Goal: Transaction & Acquisition: Purchase product/service

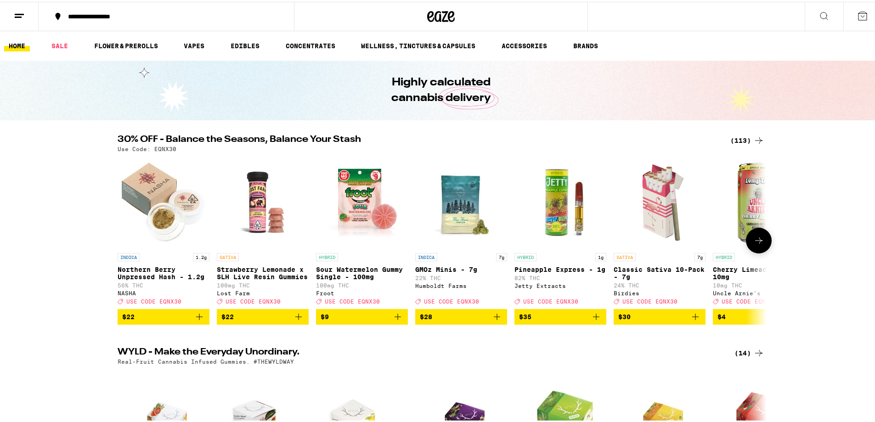
click at [753, 244] on icon at bounding box center [758, 238] width 11 height 11
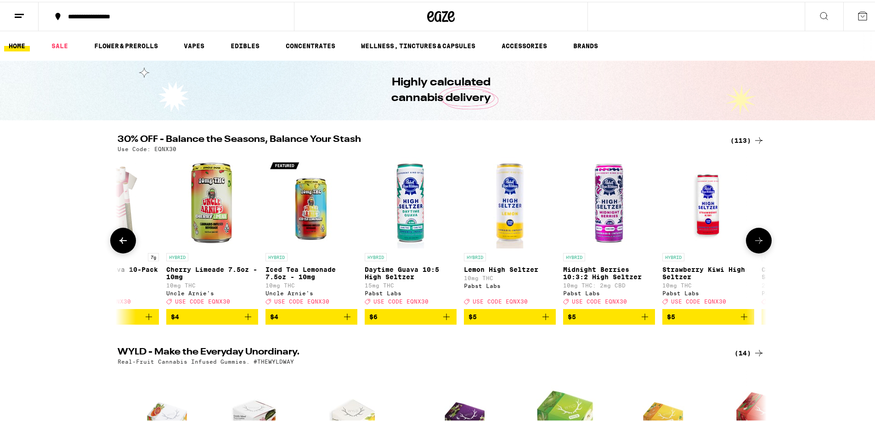
scroll to position [46, 0]
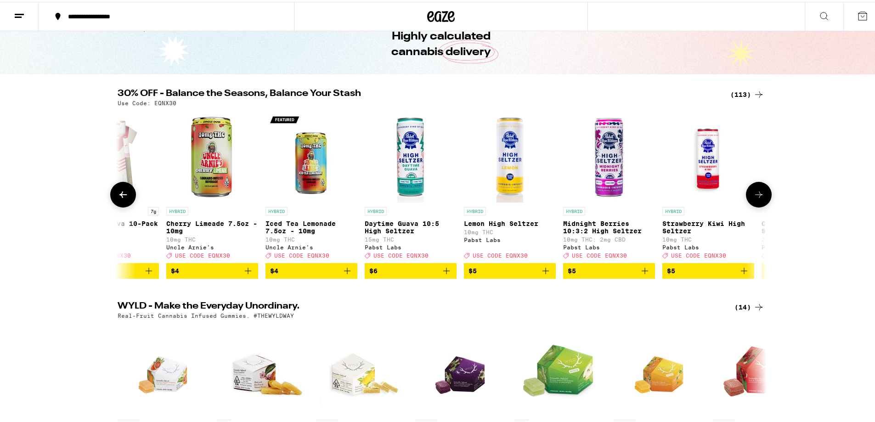
click at [756, 198] on icon at bounding box center [758, 192] width 11 height 11
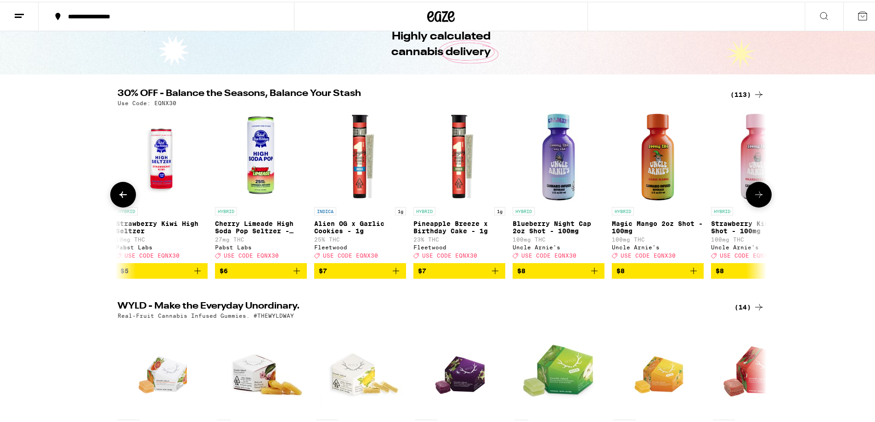
click at [756, 198] on icon at bounding box center [758, 192] width 11 height 11
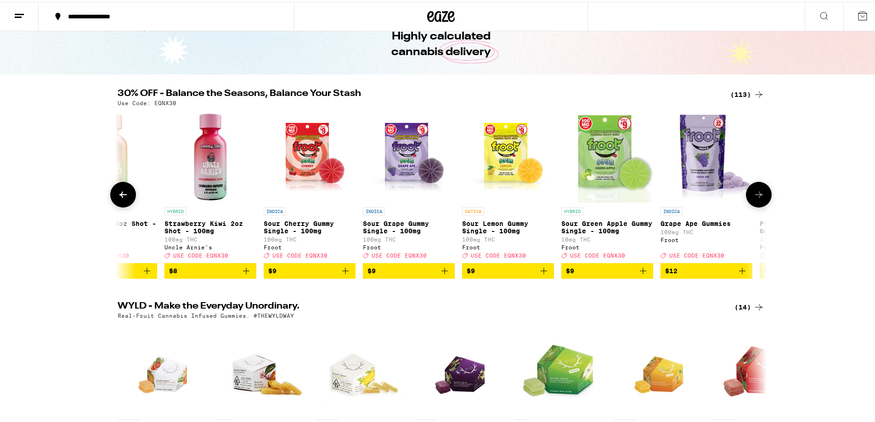
click at [756, 198] on icon at bounding box center [758, 192] width 11 height 11
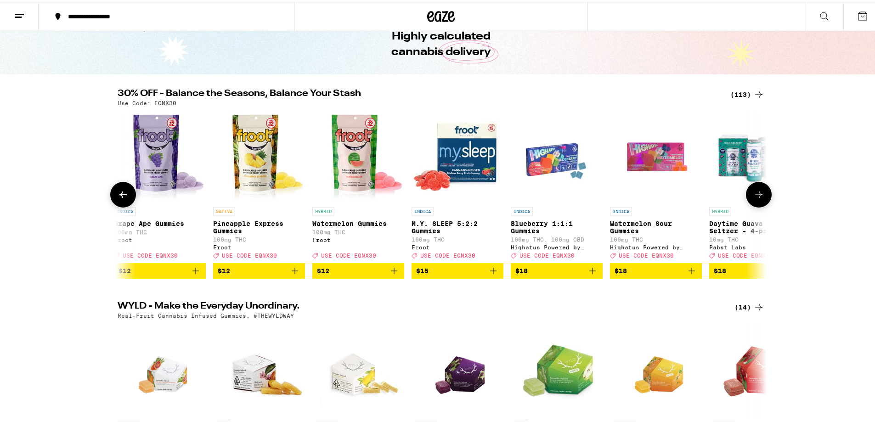
click at [756, 198] on icon at bounding box center [758, 192] width 11 height 11
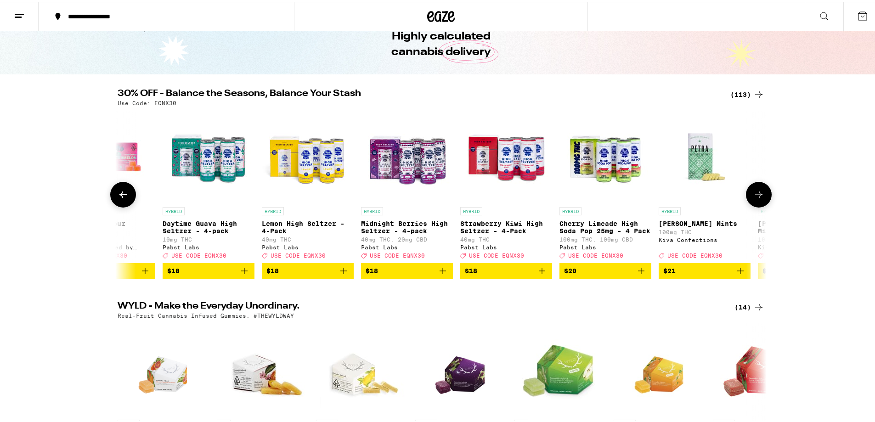
click at [756, 198] on icon at bounding box center [758, 192] width 11 height 11
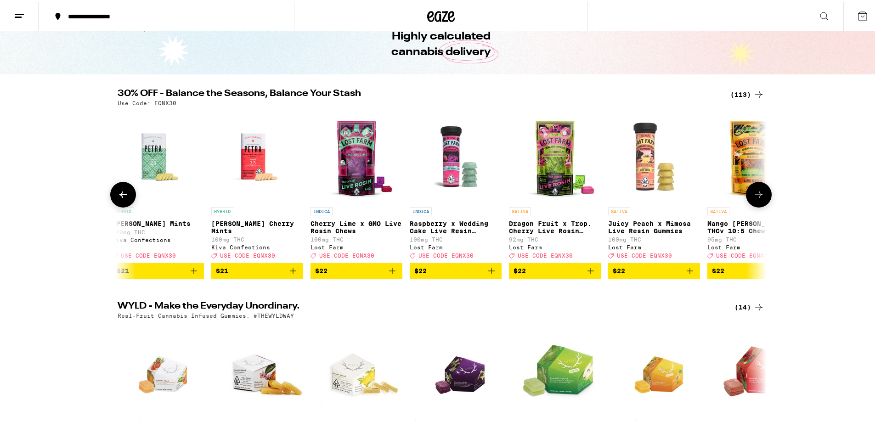
click at [756, 198] on icon at bounding box center [758, 192] width 11 height 11
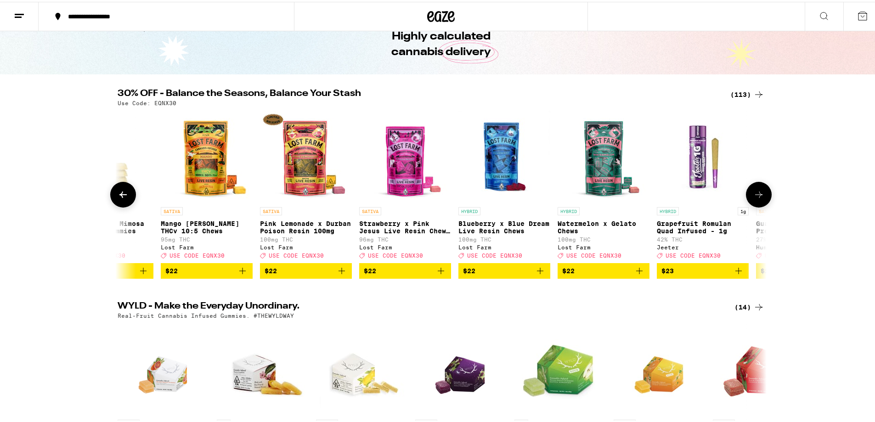
click at [756, 198] on icon at bounding box center [758, 192] width 11 height 11
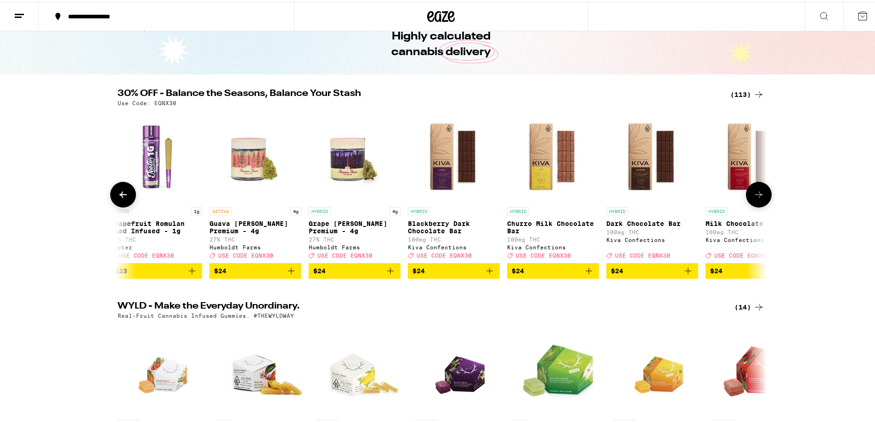
click at [756, 198] on icon at bounding box center [758, 192] width 11 height 11
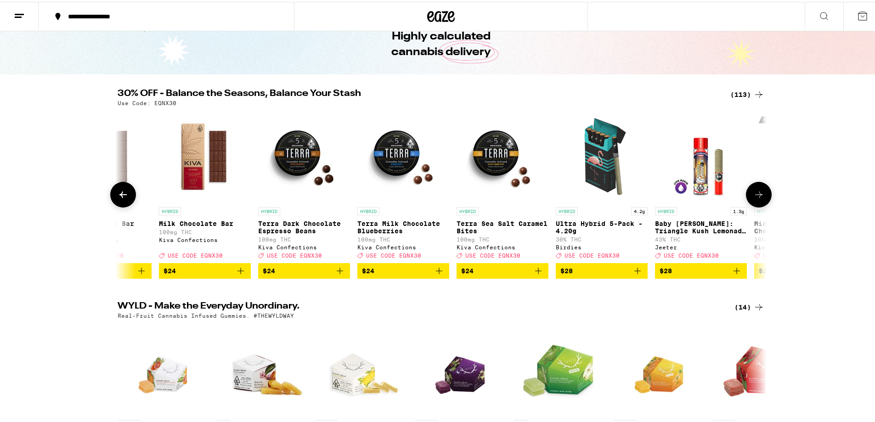
click at [756, 198] on icon at bounding box center [758, 192] width 11 height 11
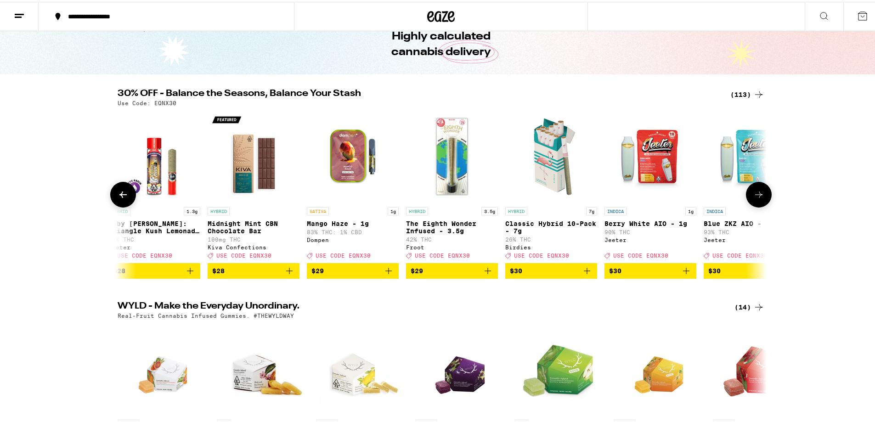
click at [756, 198] on icon at bounding box center [758, 192] width 11 height 11
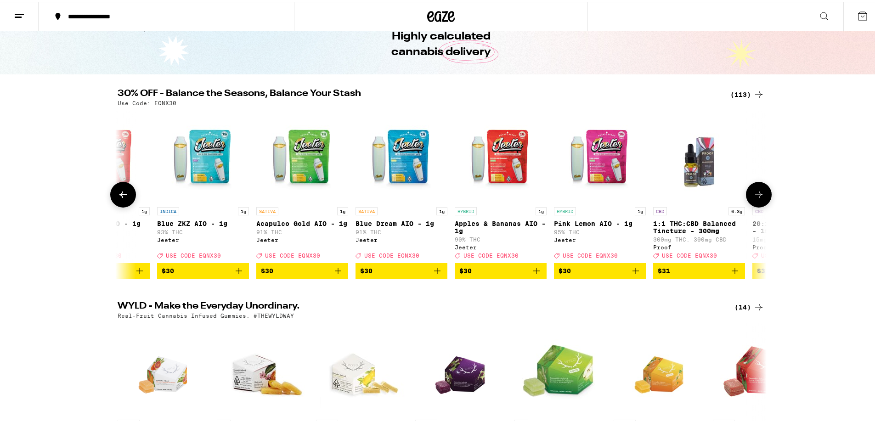
click at [756, 198] on icon at bounding box center [758, 192] width 11 height 11
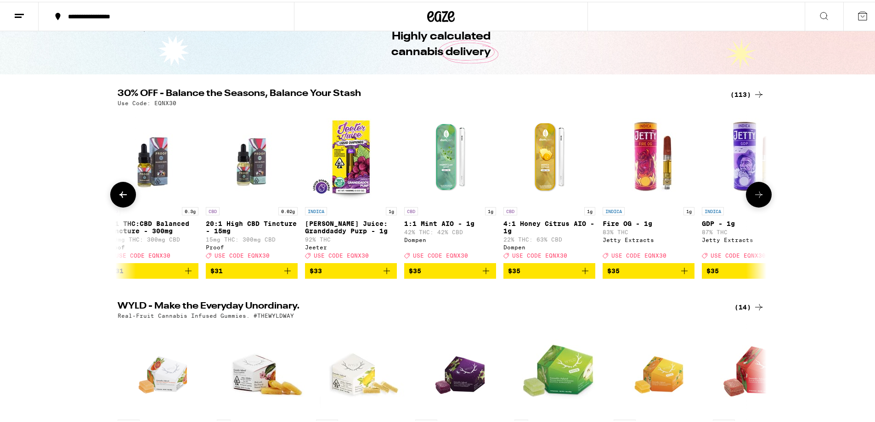
click at [756, 198] on icon at bounding box center [758, 192] width 11 height 11
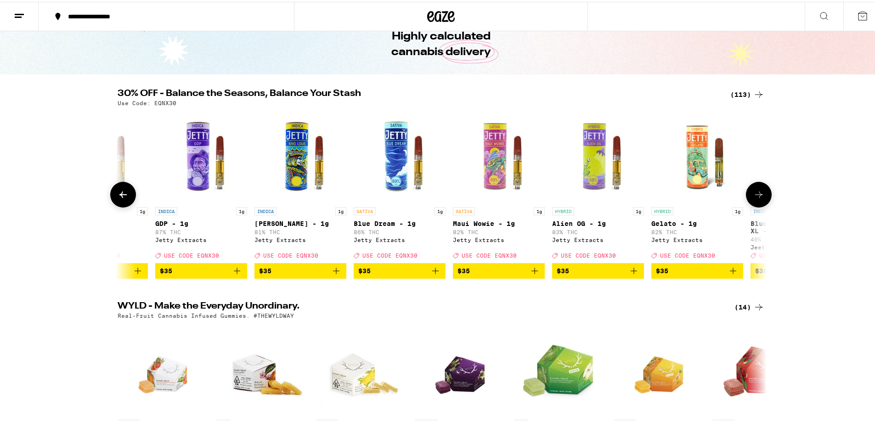
click at [756, 198] on icon at bounding box center [758, 192] width 11 height 11
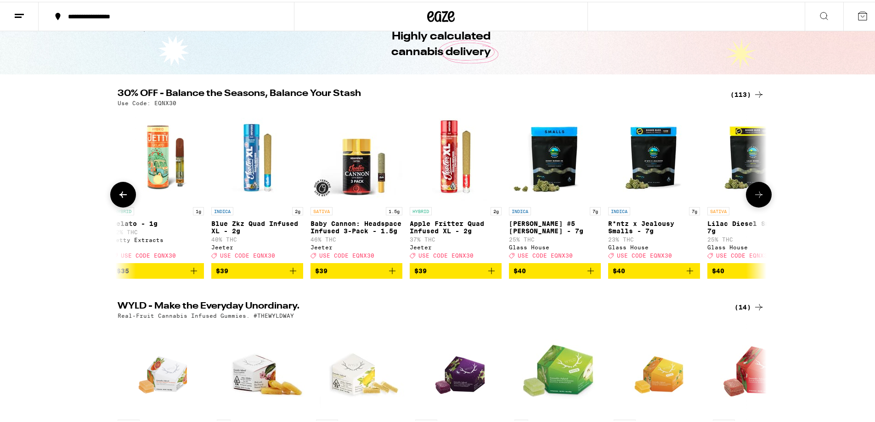
scroll to position [0, 7652]
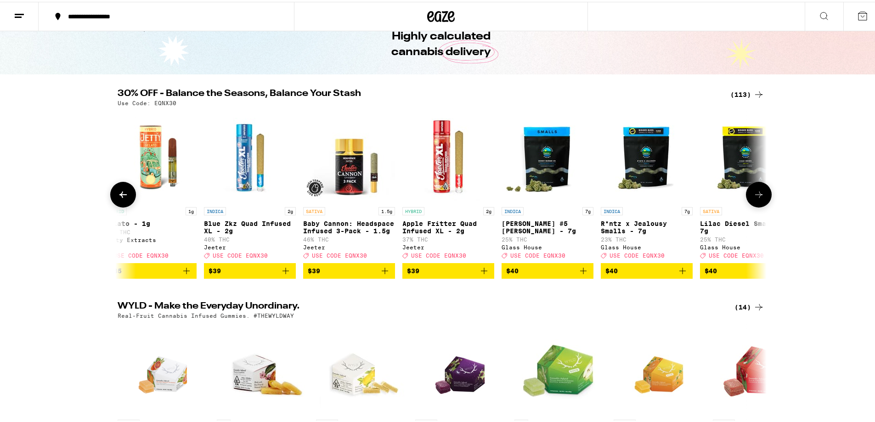
click at [756, 198] on icon at bounding box center [758, 192] width 11 height 11
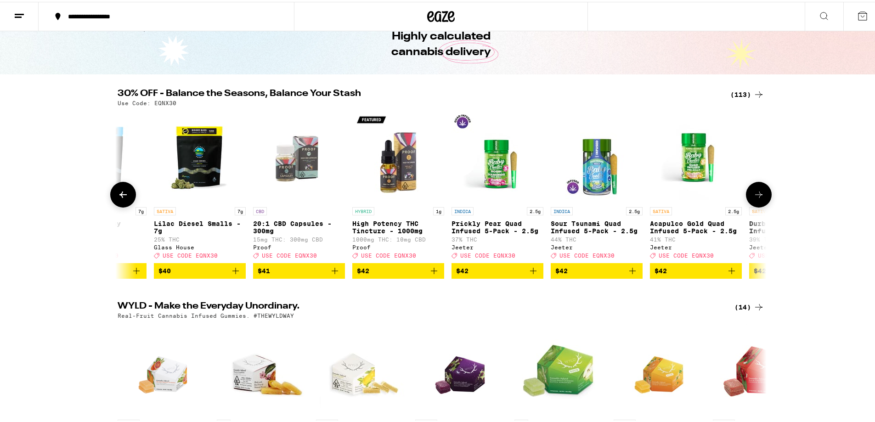
scroll to position [0, 8198]
click at [233, 272] on icon "Add to bag" at bounding box center [235, 269] width 6 height 6
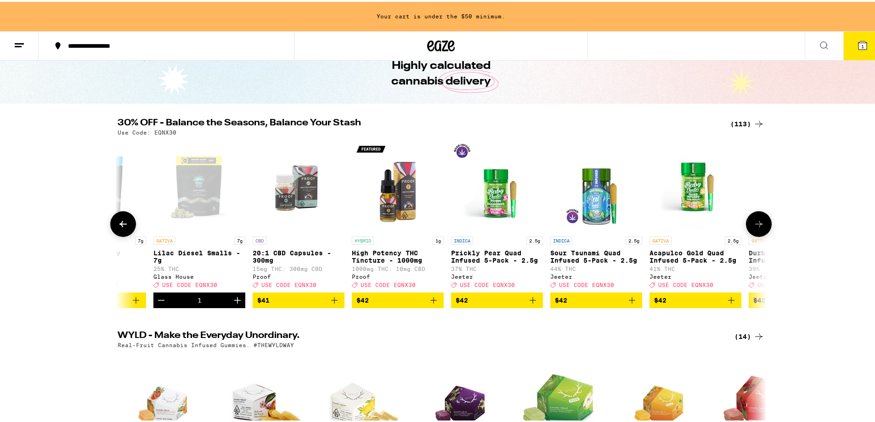
scroll to position [75, 0]
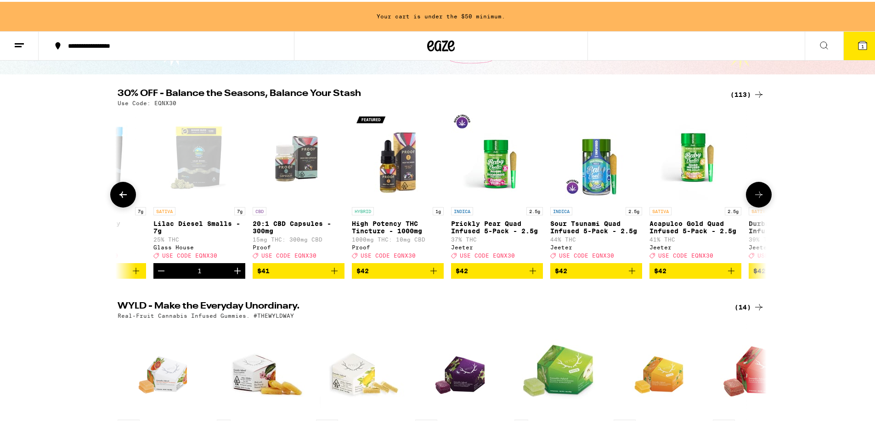
click at [121, 198] on icon at bounding box center [123, 192] width 11 height 11
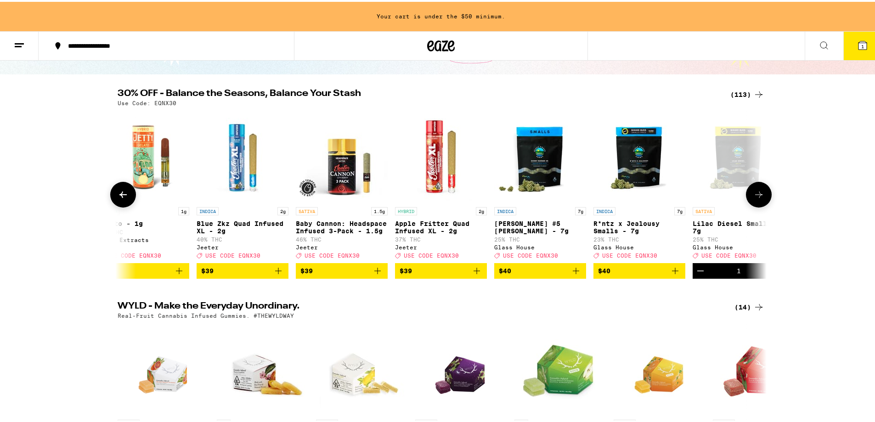
scroll to position [0, 7652]
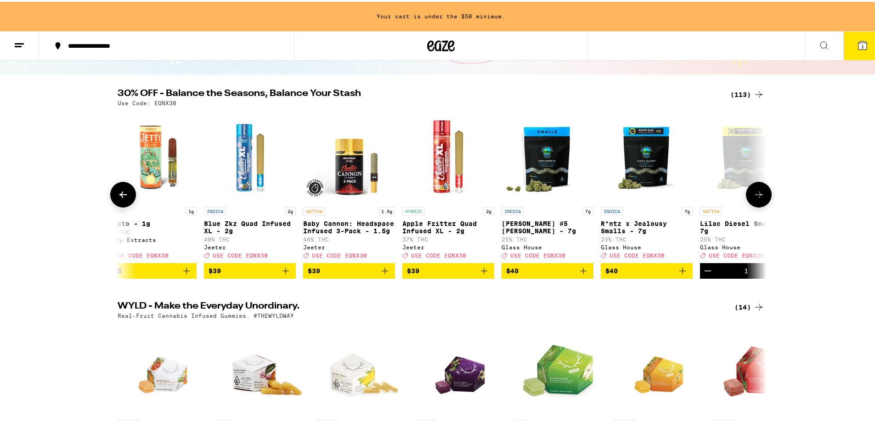
click at [578, 274] on icon "Add to bag" at bounding box center [583, 269] width 11 height 11
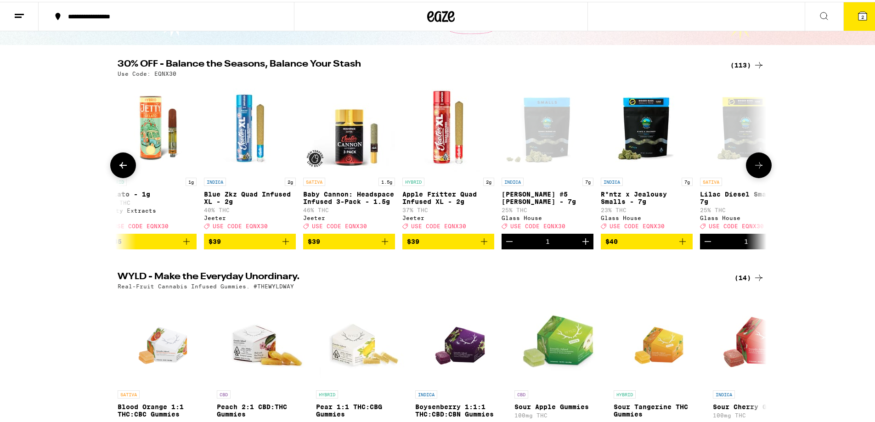
scroll to position [46, 0]
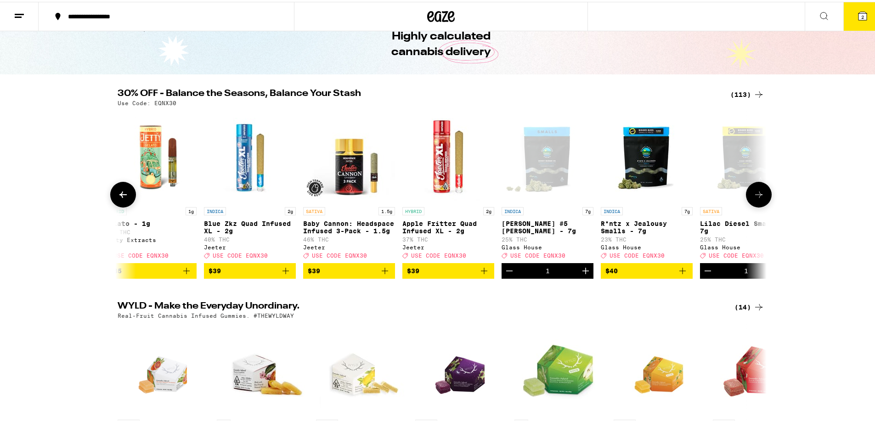
click at [756, 198] on icon at bounding box center [758, 192] width 11 height 11
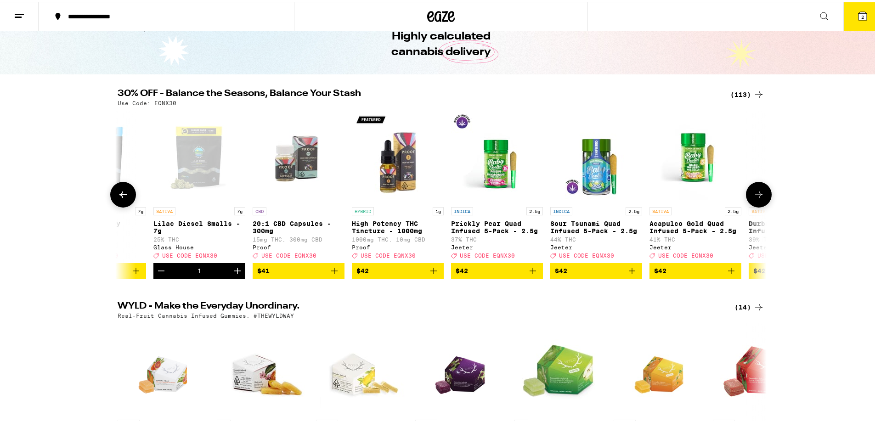
click at [756, 196] on icon at bounding box center [758, 193] width 7 height 6
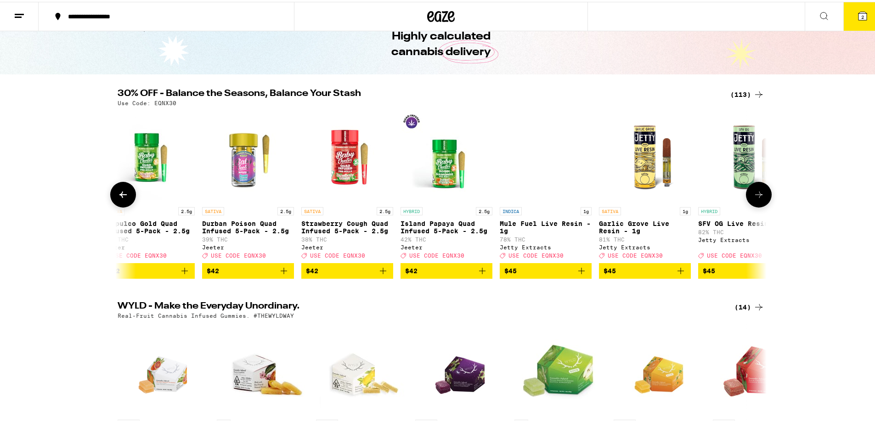
click at [756, 196] on icon at bounding box center [758, 193] width 7 height 6
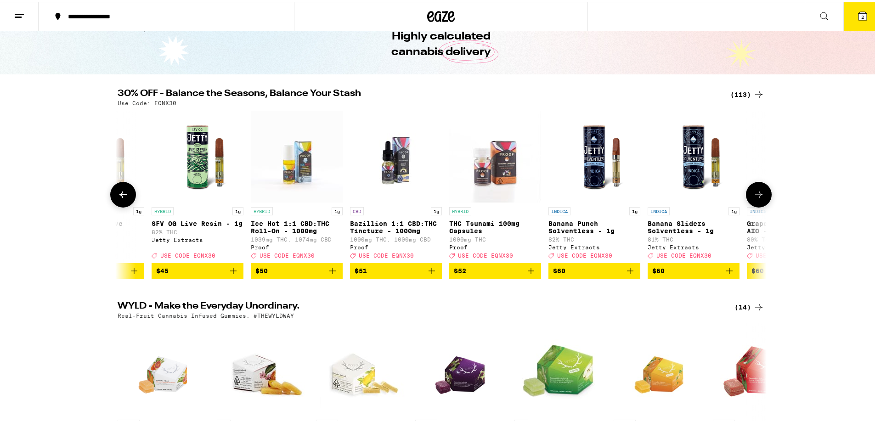
click at [756, 196] on icon at bounding box center [758, 193] width 7 height 6
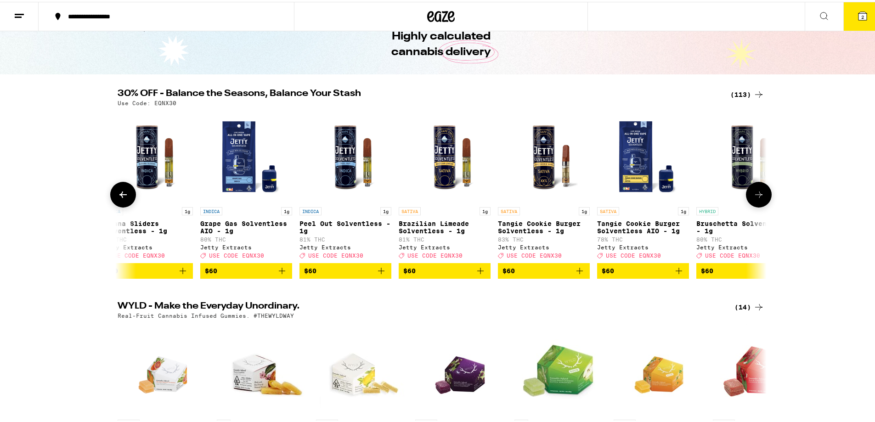
click at [756, 196] on icon at bounding box center [758, 193] width 7 height 6
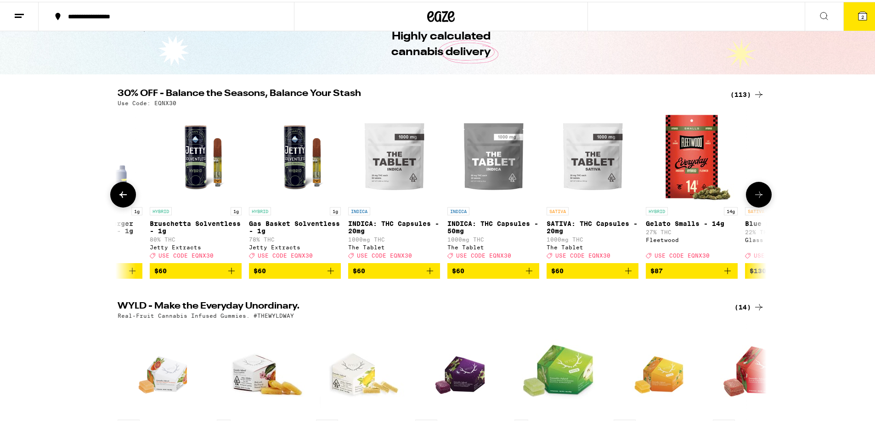
click at [756, 196] on icon at bounding box center [758, 193] width 7 height 6
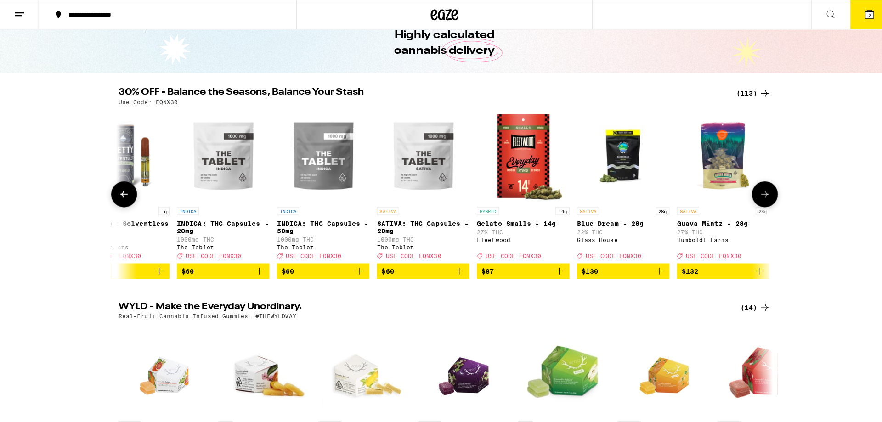
scroll to position [0, 10564]
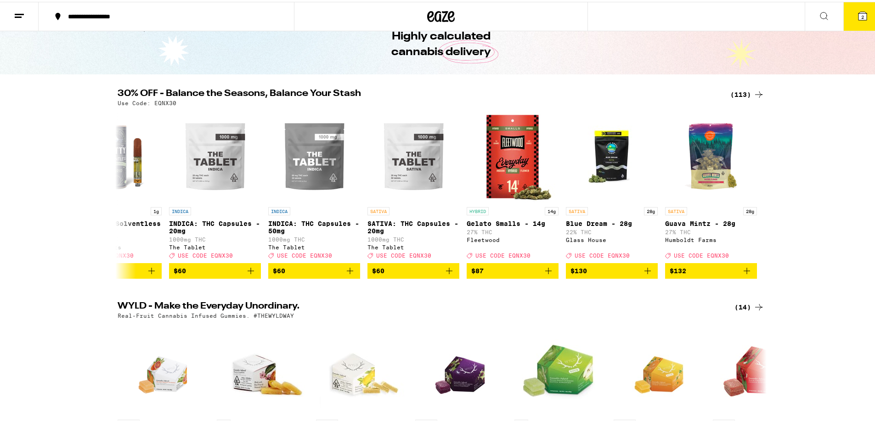
click at [861, 16] on icon at bounding box center [862, 14] width 11 height 11
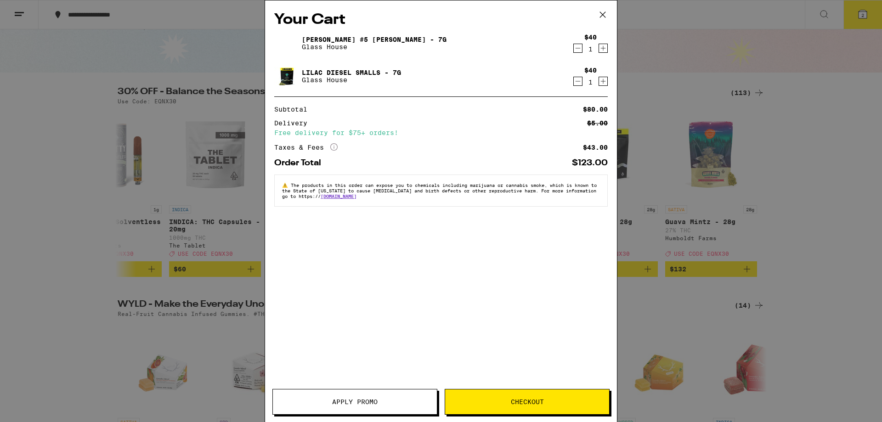
click at [600, 54] on icon "Increment" at bounding box center [603, 48] width 8 height 11
click at [600, 86] on icon "Increment" at bounding box center [603, 81] width 8 height 11
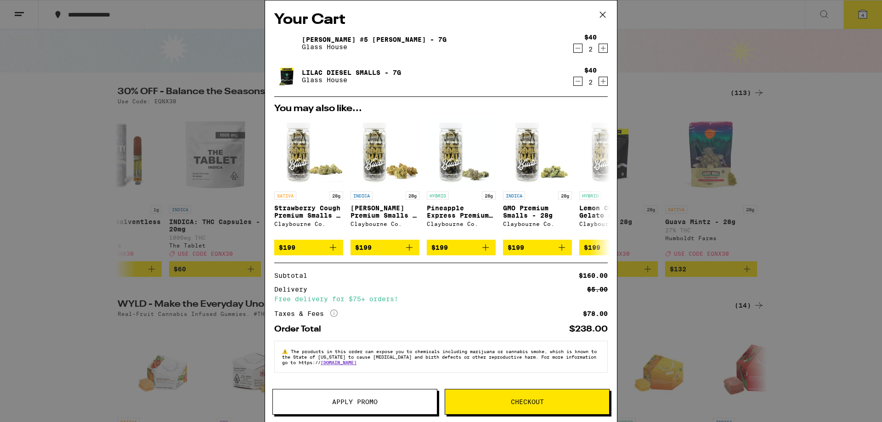
click at [502, 405] on button "Checkout" at bounding box center [527, 402] width 165 height 26
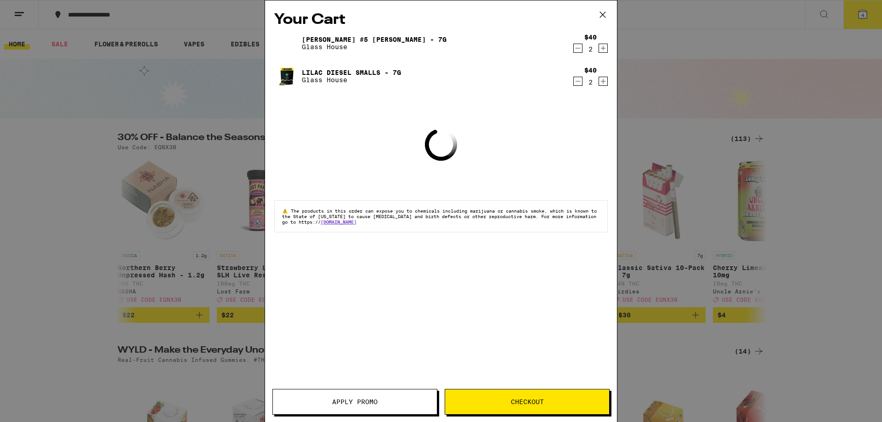
click at [387, 400] on span "Apply Promo" at bounding box center [355, 402] width 164 height 6
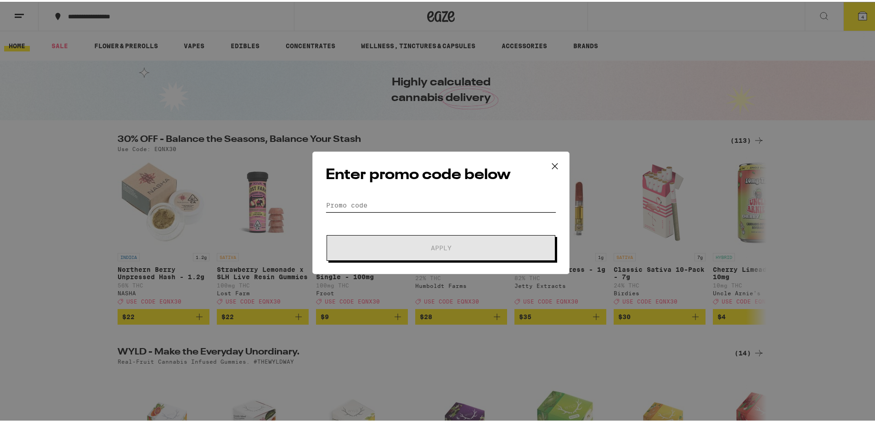
paste input "EQNX30"
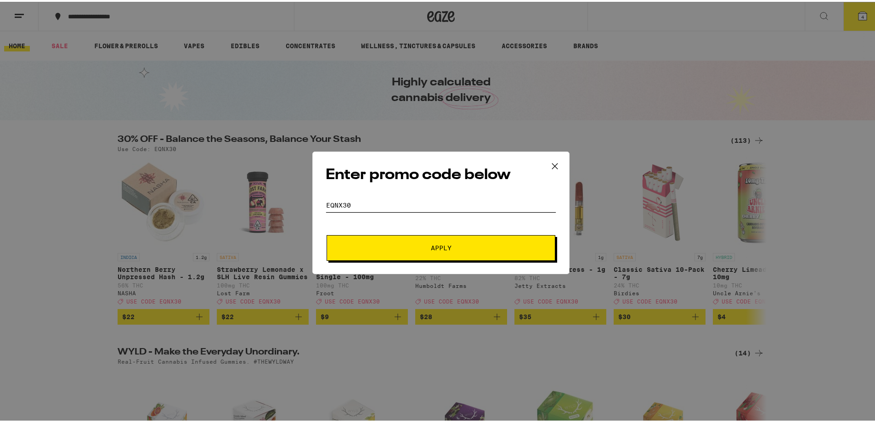
type input "EQNX30"
click at [411, 244] on span "Apply" at bounding box center [440, 246] width 165 height 6
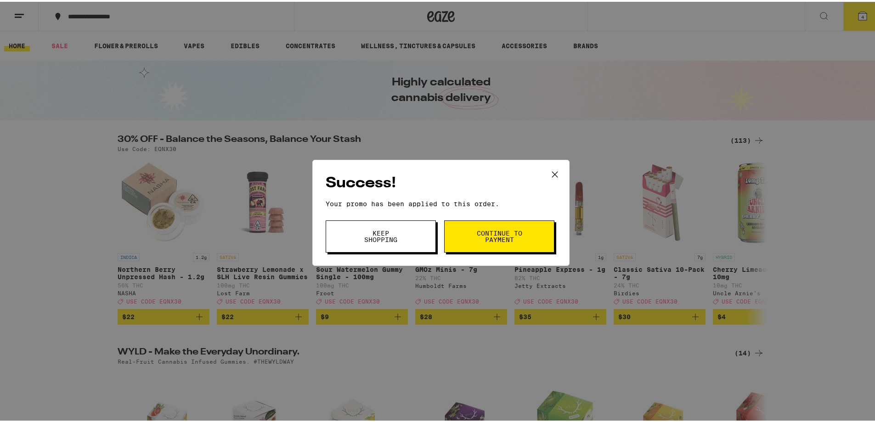
click at [522, 221] on button "Continue to payment" at bounding box center [499, 235] width 110 height 32
click at [372, 248] on button "Keep Shopping" at bounding box center [381, 235] width 110 height 32
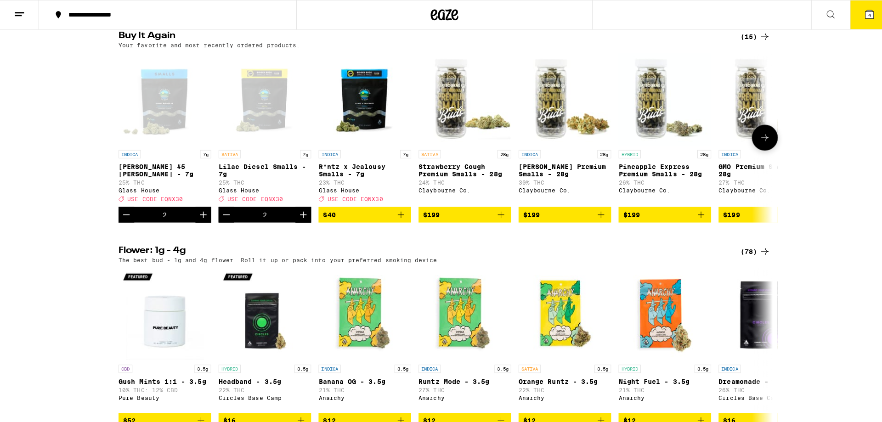
scroll to position [735, 0]
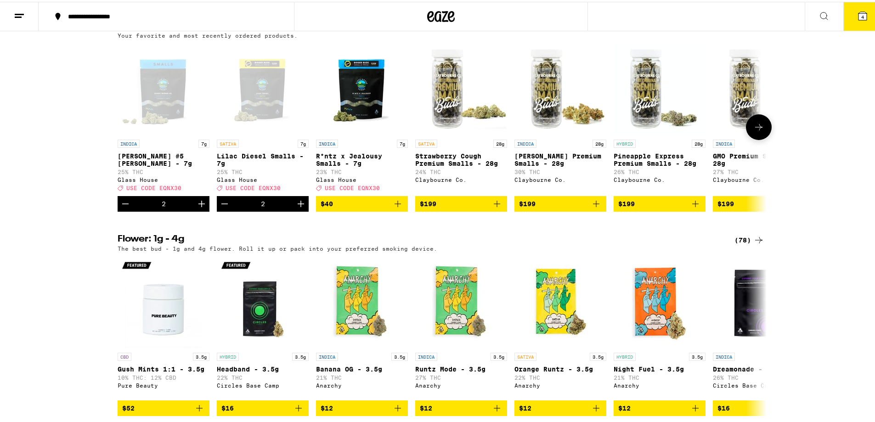
click at [340, 181] on div "Glass House" at bounding box center [362, 178] width 92 height 6
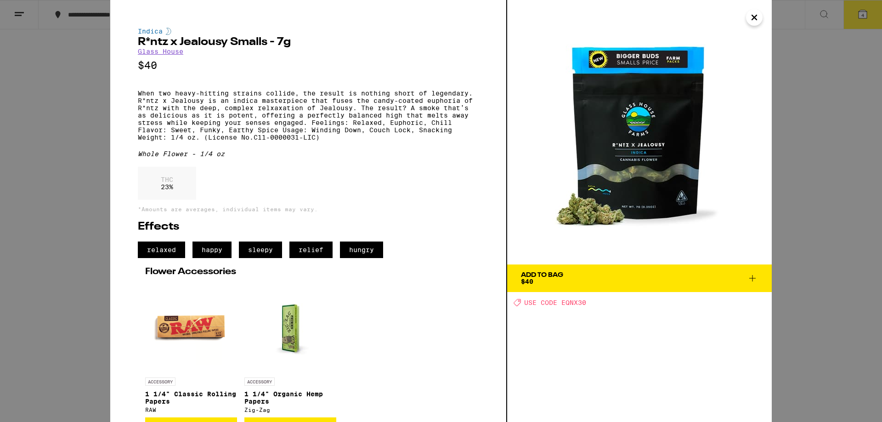
click at [164, 54] on link "Glass House" at bounding box center [160, 51] width 45 height 7
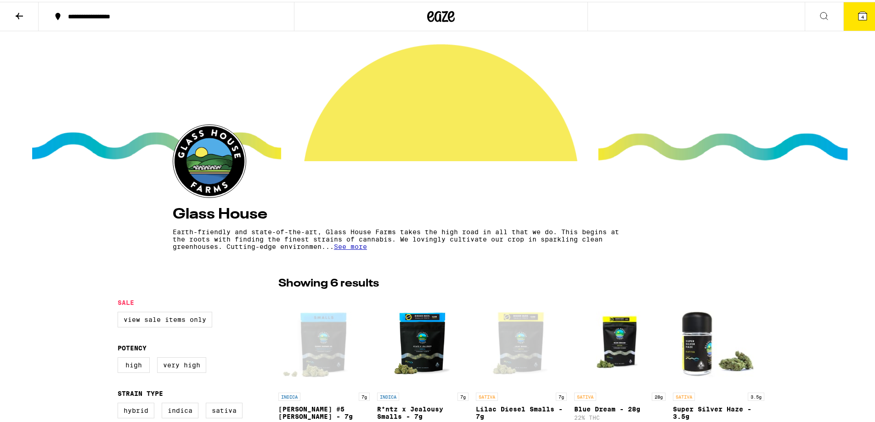
click at [855, 23] on button "4" at bounding box center [862, 14] width 39 height 28
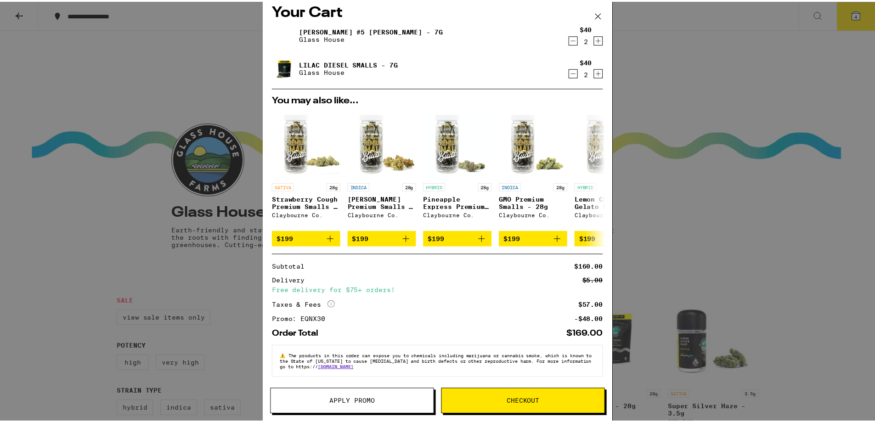
scroll to position [16, 0]
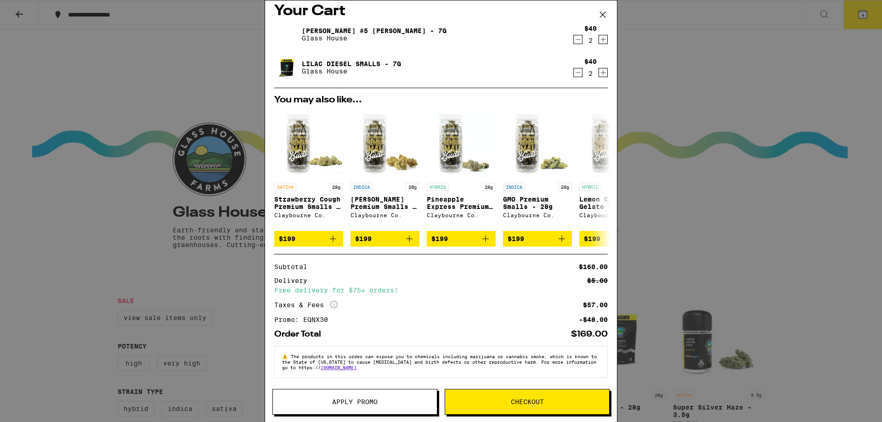
click at [508, 401] on span "Checkout" at bounding box center [527, 402] width 164 height 6
